Goal: Use online tool/utility: Utilize a website feature to perform a specific function

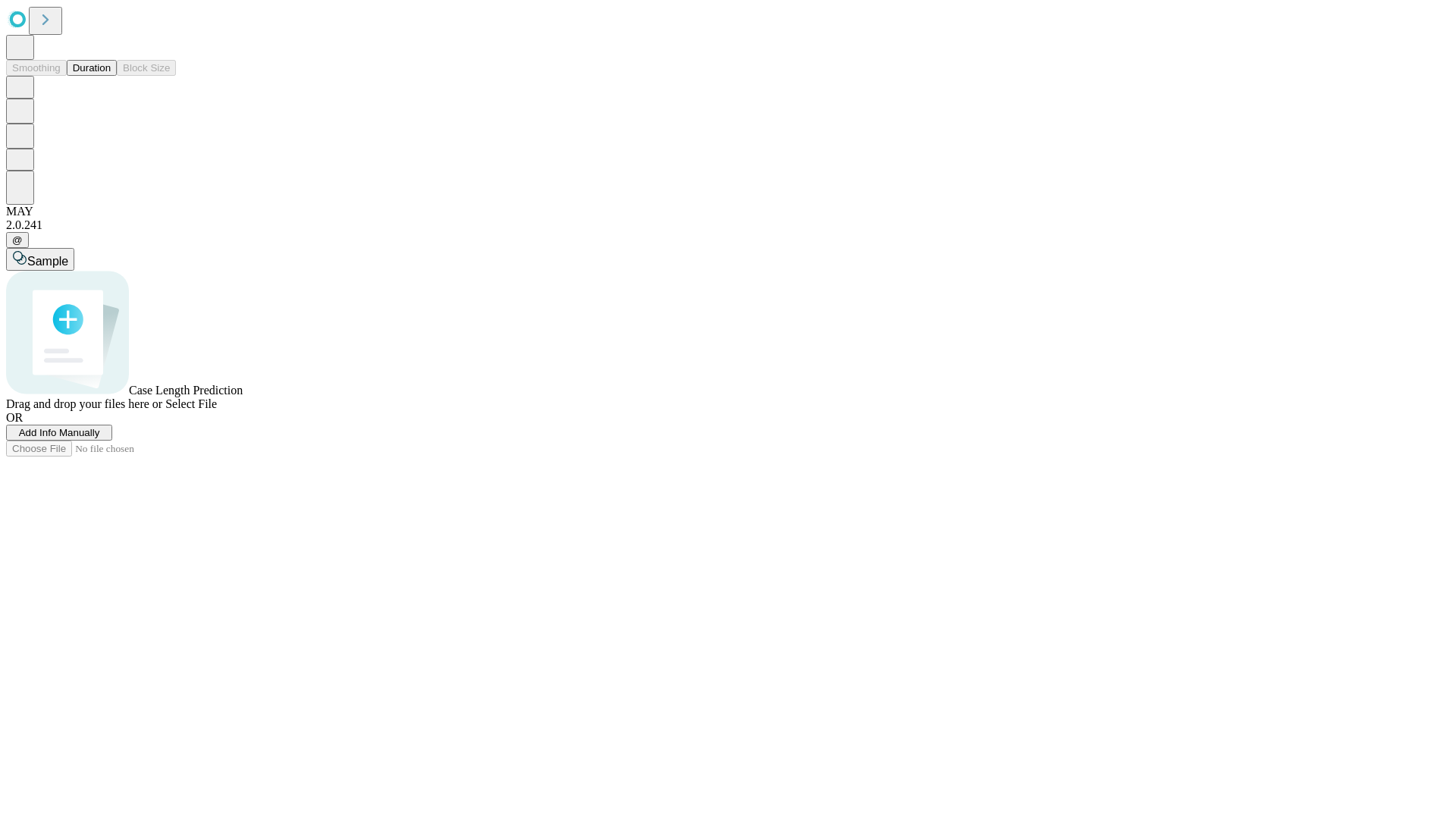
click at [110, 76] on button "Duration" at bounding box center [92, 68] width 50 height 16
click at [100, 438] on span "Add Info Manually" at bounding box center [59, 433] width 81 height 12
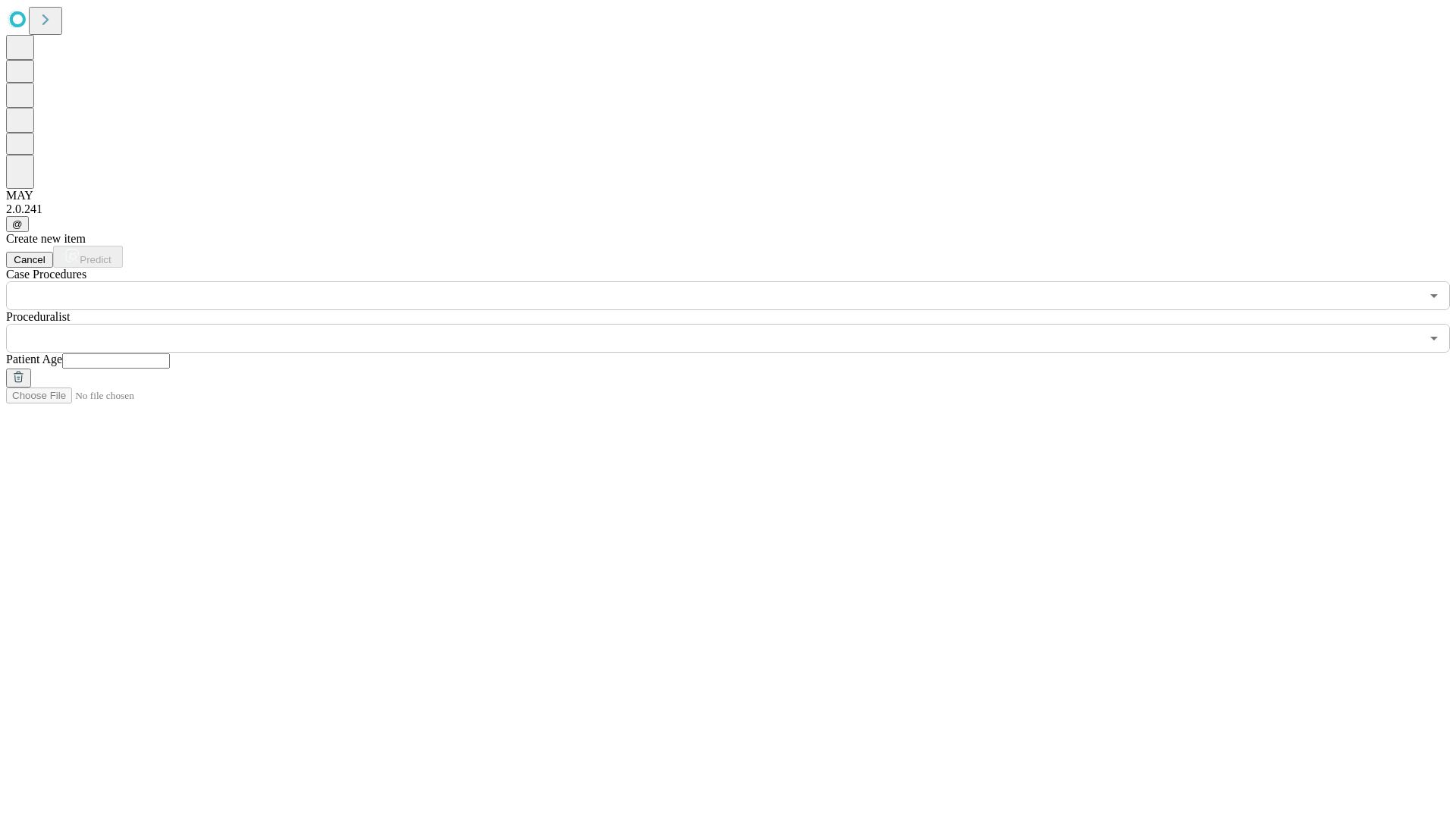
click at [170, 353] on input "text" at bounding box center [115, 360] width 108 height 15
type input "**"
click at [739, 324] on input "text" at bounding box center [713, 337] width 1415 height 29
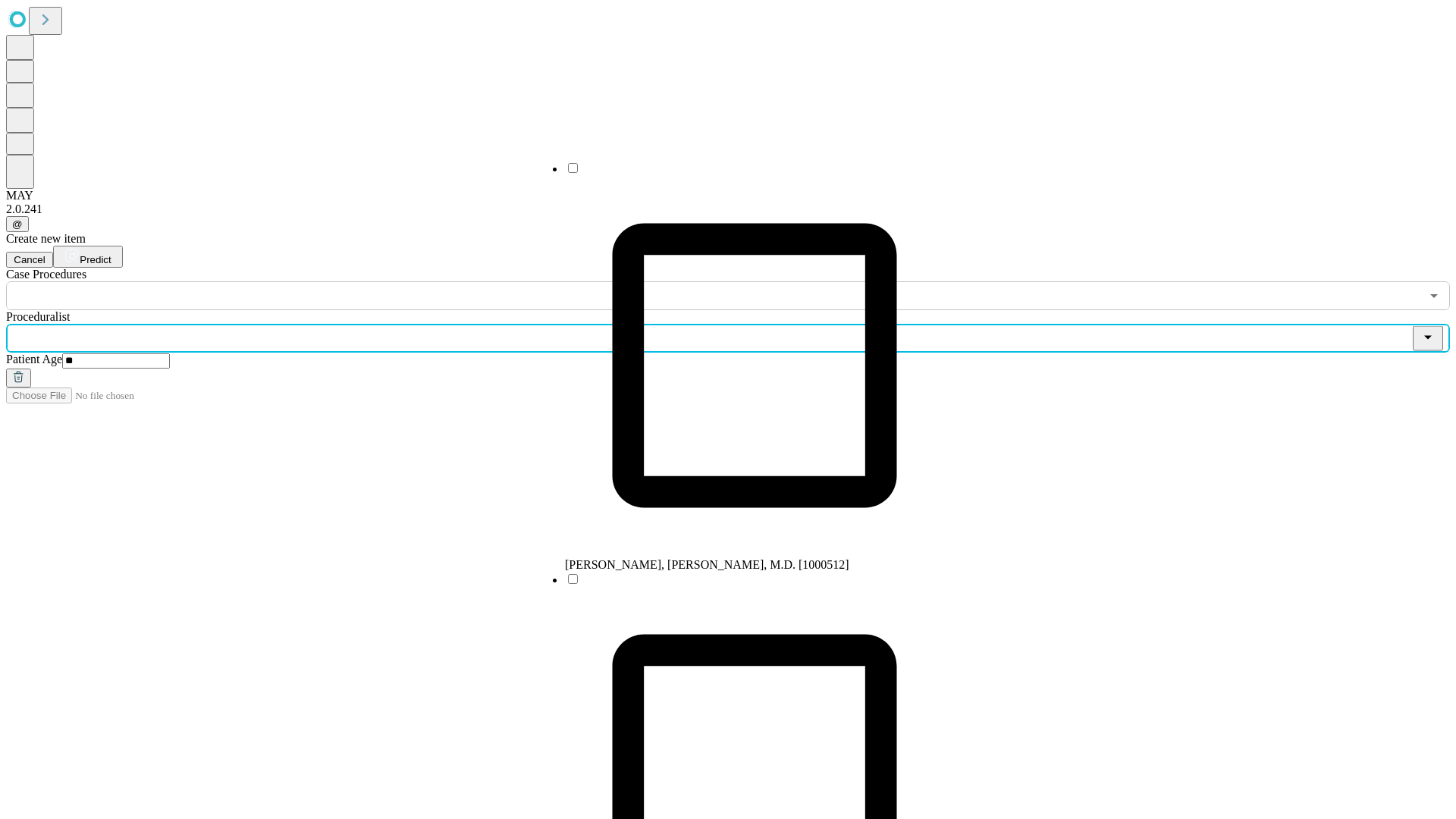
click at [740, 174] on li "[PERSON_NAME], [PERSON_NAME], M.D. [1000512]" at bounding box center [755, 366] width 379 height 411
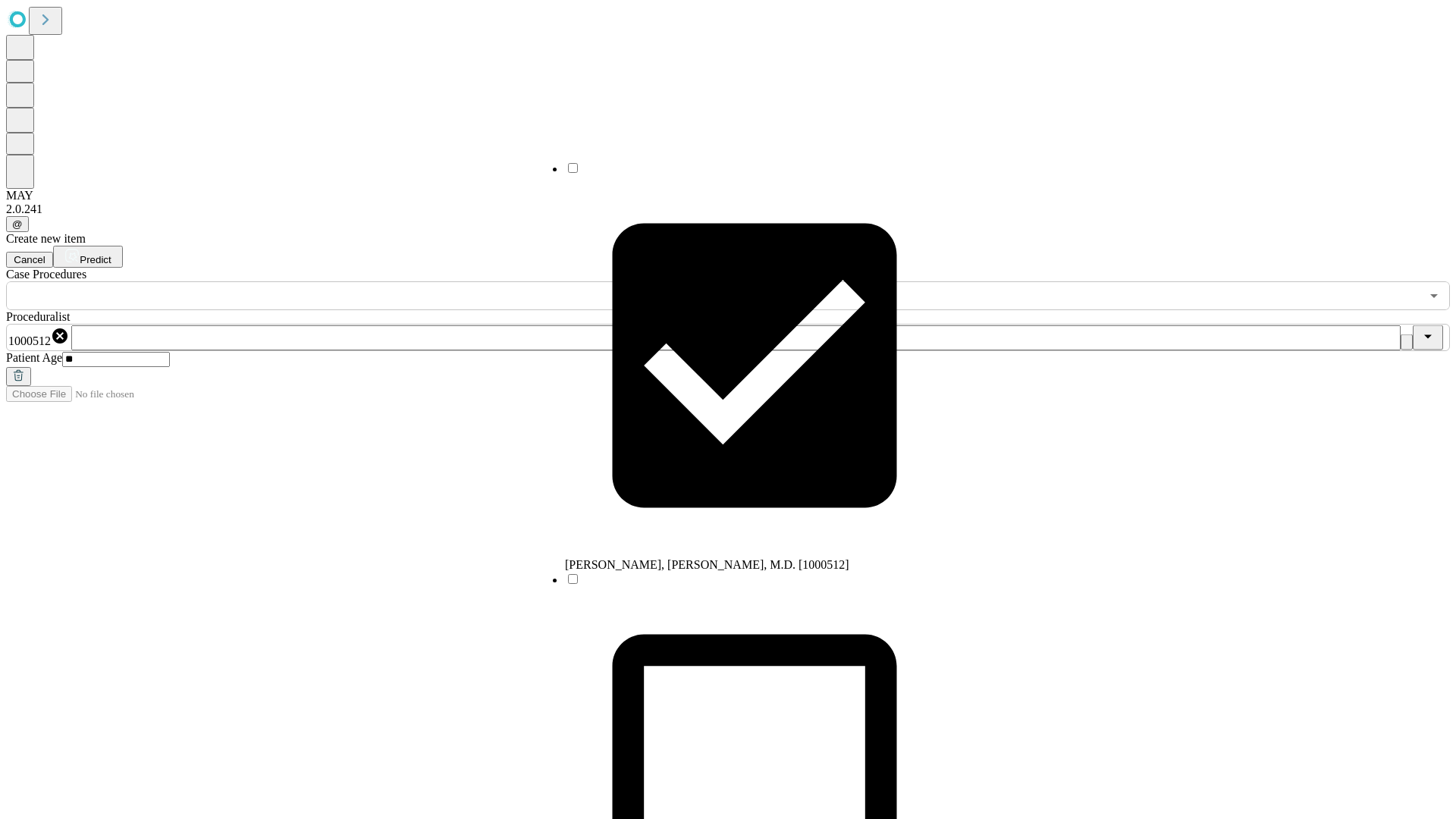
click at [319, 281] on input "text" at bounding box center [713, 295] width 1415 height 29
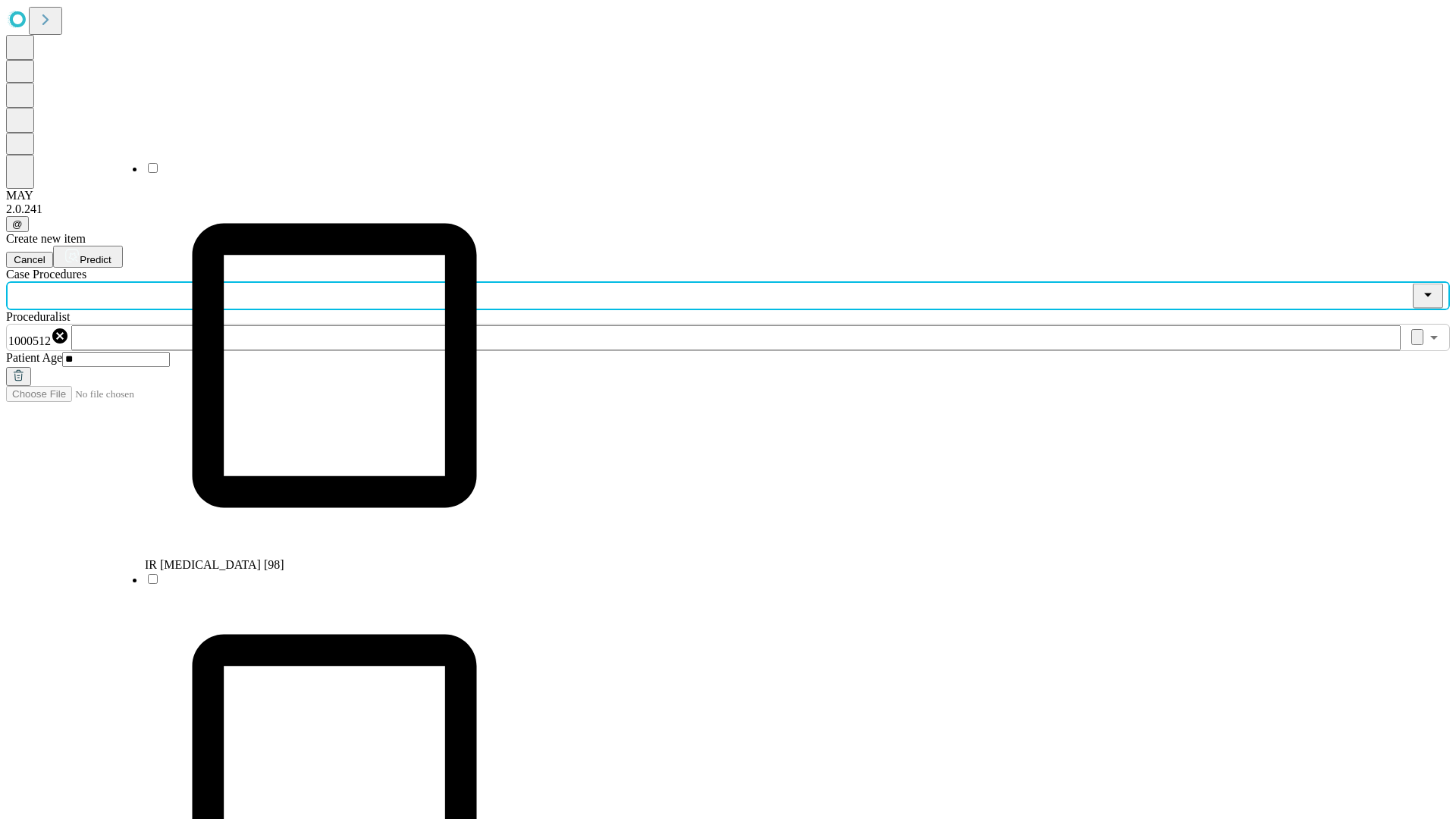
click at [320, 174] on li "IR [MEDICAL_DATA] [98]" at bounding box center [334, 366] width 379 height 411
click at [110, 255] on span "Predict" at bounding box center [96, 261] width 32 height 12
